Goal: Find specific page/section: Find specific page/section

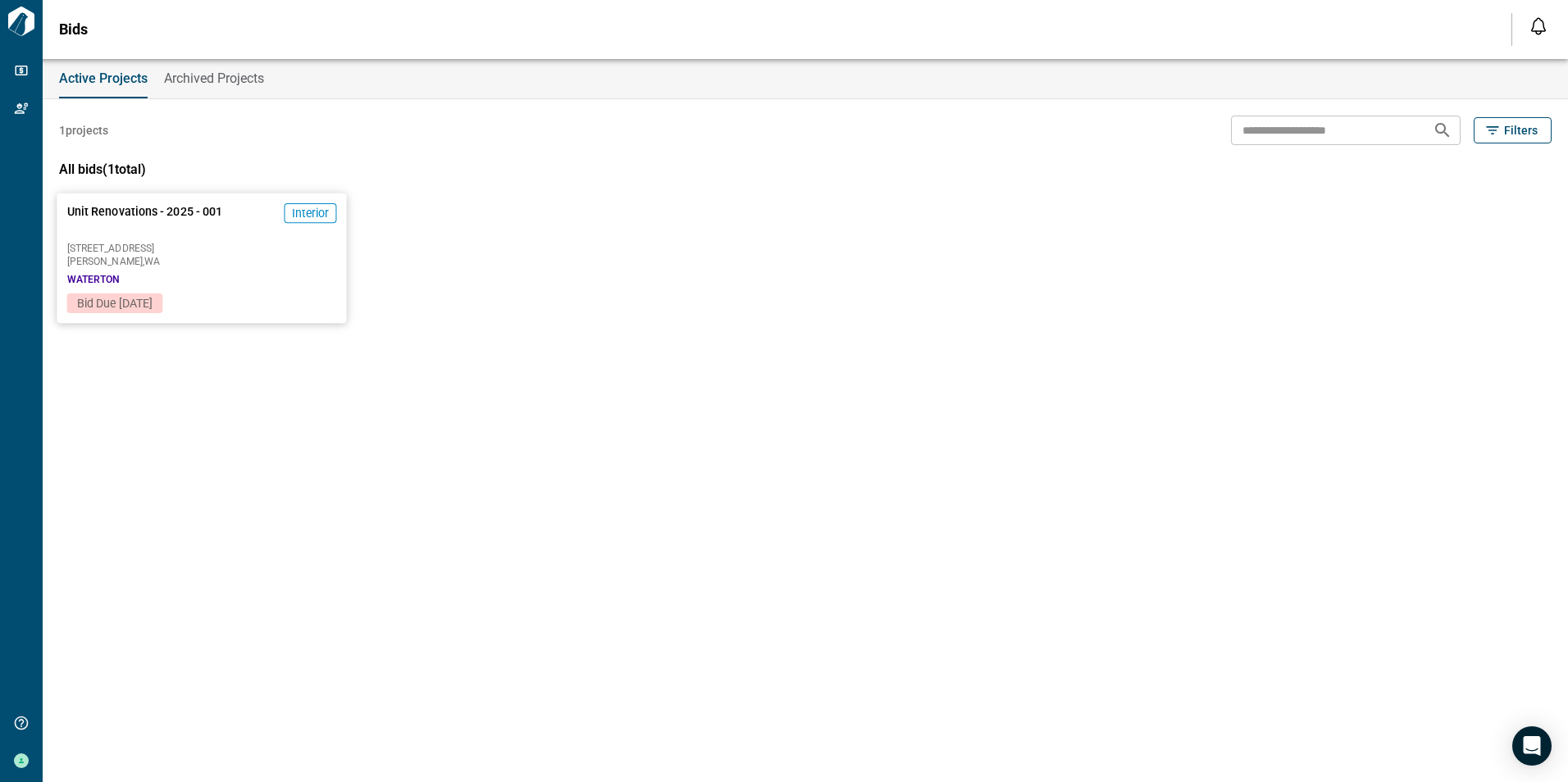
click at [302, 211] on span "Interior" at bounding box center [310, 213] width 38 height 16
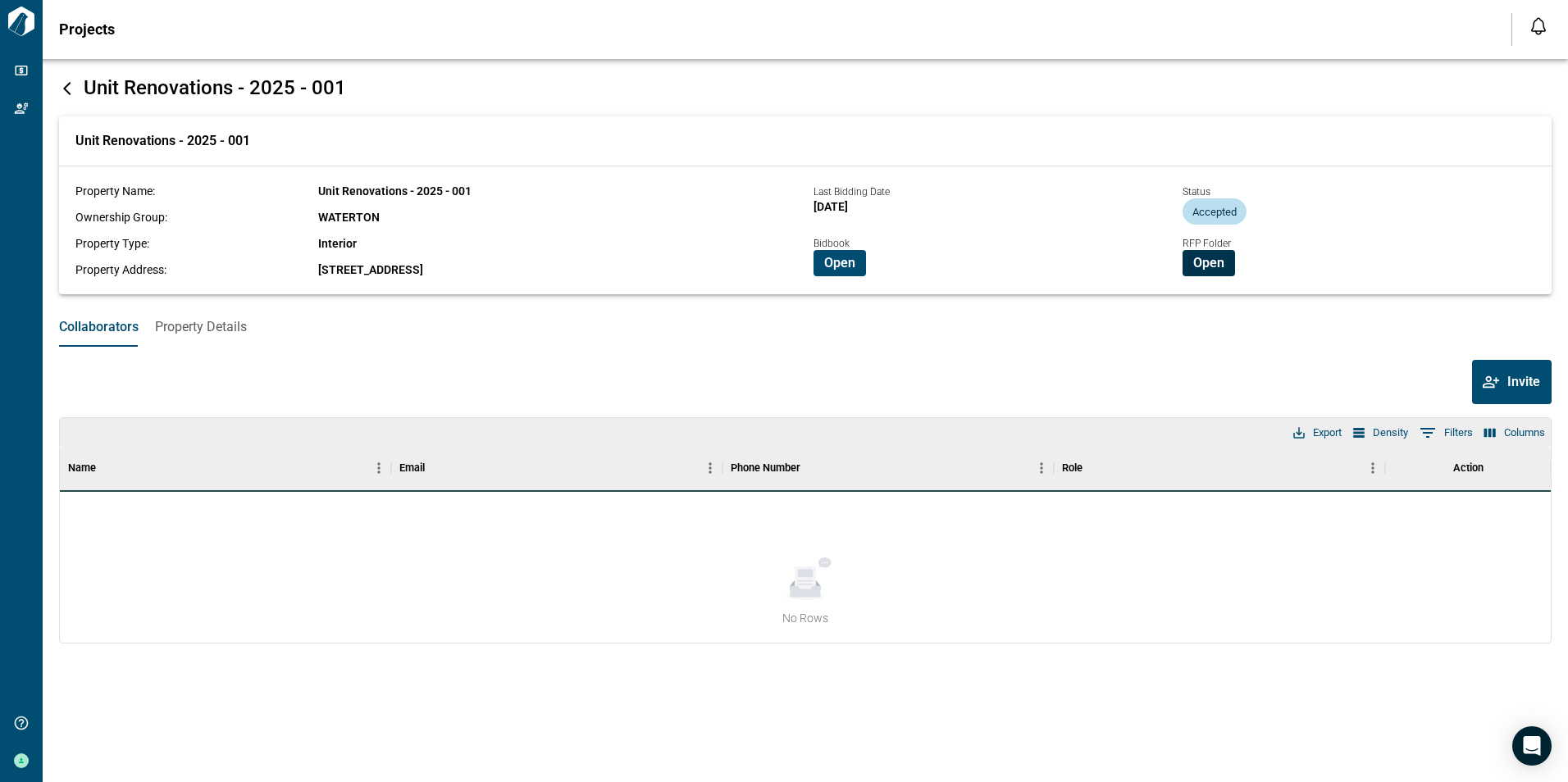
click at [1200, 254] on button "Open" at bounding box center [1209, 263] width 53 height 26
